Goal: Information Seeking & Learning: Learn about a topic

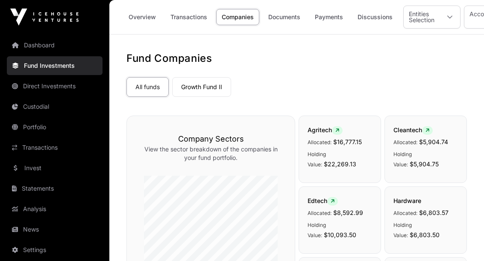
click at [28, 47] on link "Dashboard" at bounding box center [55, 45] width 96 height 19
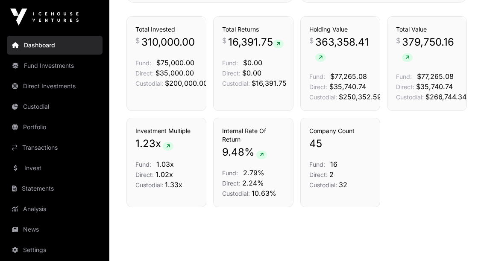
scroll to position [654, 0]
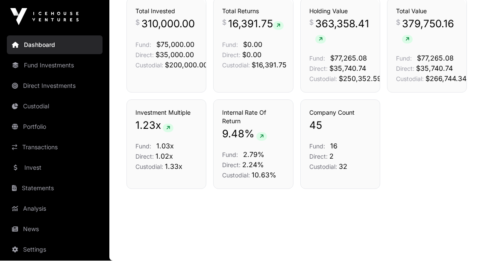
click at [29, 228] on link "News" at bounding box center [55, 229] width 96 height 19
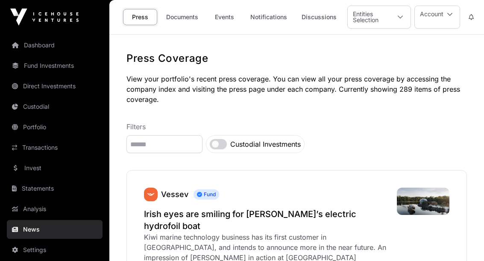
click at [24, 225] on link "News" at bounding box center [55, 229] width 96 height 19
click at [15, 228] on icon at bounding box center [15, 230] width 6 height 6
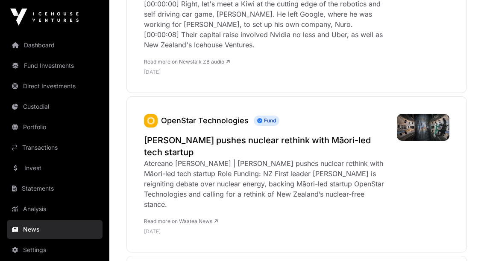
scroll to position [540, 0]
click at [25, 68] on link "Fund Investments" at bounding box center [55, 65] width 96 height 19
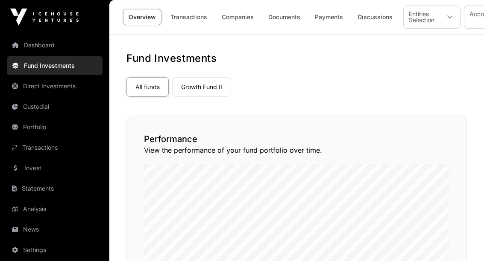
click at [38, 67] on link "Fund Investments" at bounding box center [55, 65] width 96 height 19
click at [240, 14] on link "Companies" at bounding box center [237, 17] width 43 height 16
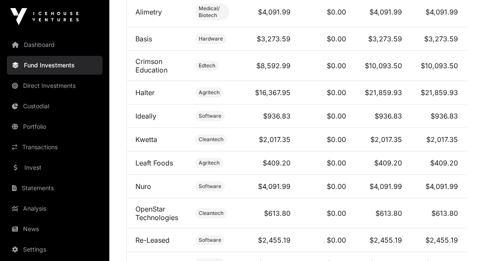
scroll to position [408, 0]
click at [140, 187] on link "Nuro" at bounding box center [143, 186] width 16 height 9
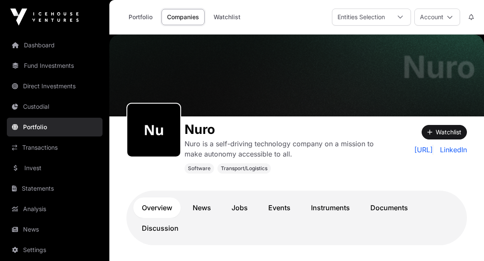
click at [179, 15] on link "Companies" at bounding box center [182, 17] width 43 height 16
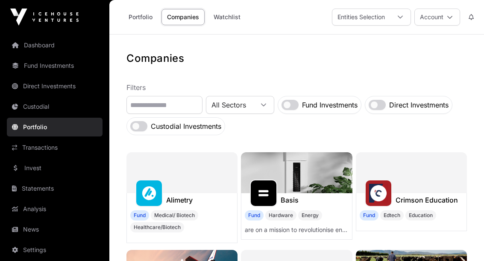
click at [133, 11] on link "Portfolio" at bounding box center [140, 17] width 35 height 16
click at [137, 19] on link "Portfolio" at bounding box center [140, 17] width 35 height 16
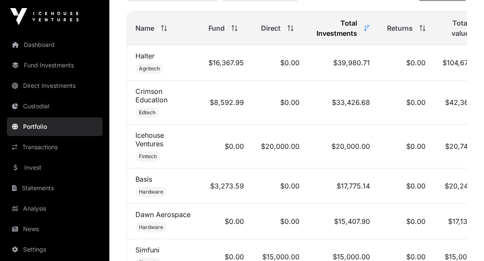
scroll to position [425, 0]
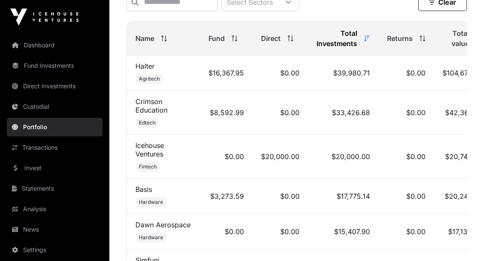
click at [449, 34] on span "Total value" at bounding box center [455, 38] width 26 height 20
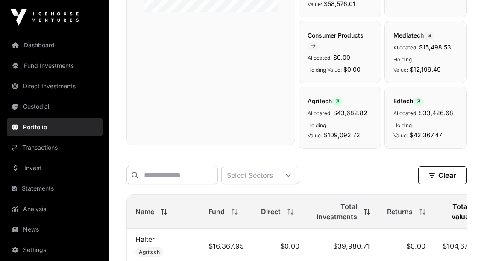
scroll to position [0, 0]
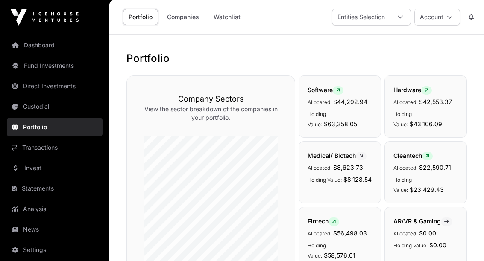
click at [180, 18] on link "Companies" at bounding box center [182, 17] width 43 height 16
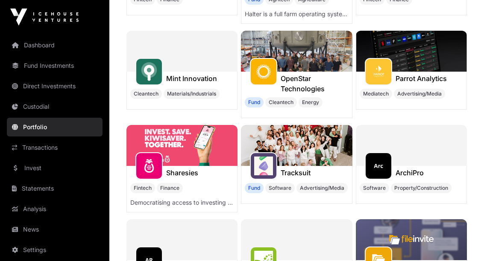
scroll to position [313, 0]
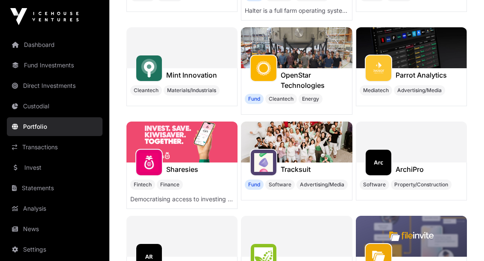
click at [134, 195] on p "Democratising access to investing and wealth-building." at bounding box center [181, 199] width 103 height 9
click at [142, 198] on p "Democratising access to investing and wealth-building." at bounding box center [181, 199] width 103 height 9
click at [154, 137] on img at bounding box center [181, 142] width 111 height 41
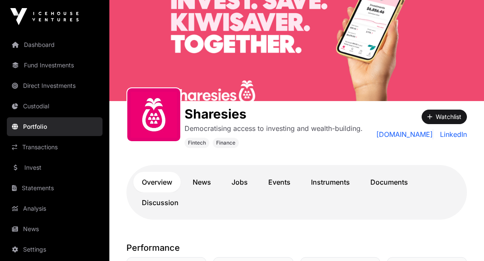
scroll to position [43, 0]
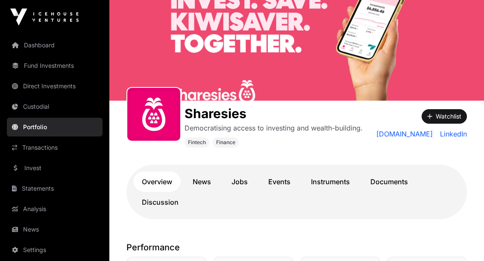
click at [199, 181] on link "News" at bounding box center [201, 182] width 35 height 20
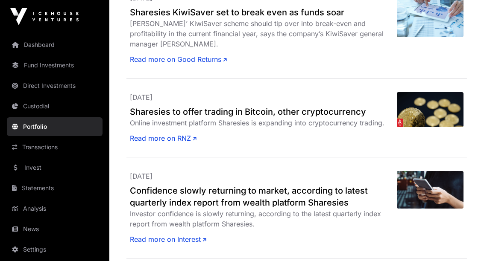
scroll to position [427, 0]
